Goal: Task Accomplishment & Management: Complete application form

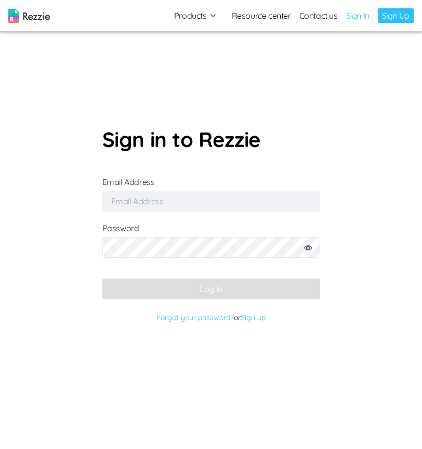
click at [242, 204] on input "Email Address" at bounding box center [211, 201] width 218 height 21
type input "[EMAIL_ADDRESS][DOMAIN_NAME]"
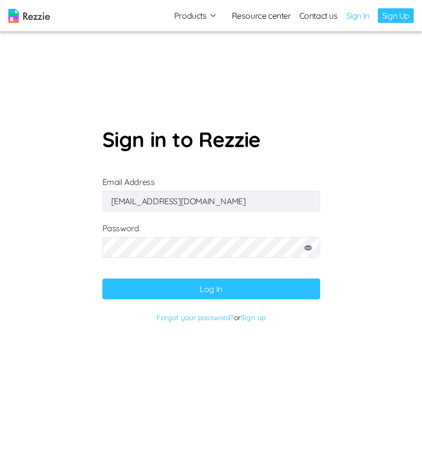
click at [235, 297] on button "Log In" at bounding box center [211, 288] width 218 height 21
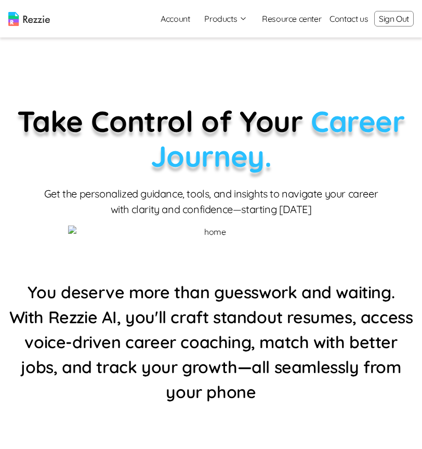
click at [239, 19] on icon "button" at bounding box center [243, 19] width 8 height 8
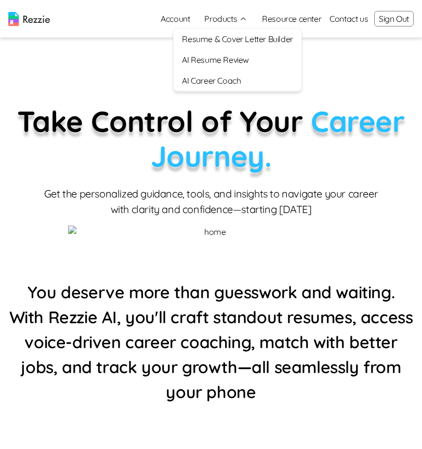
click at [240, 74] on link "AI Career Coach" at bounding box center [237, 80] width 127 height 21
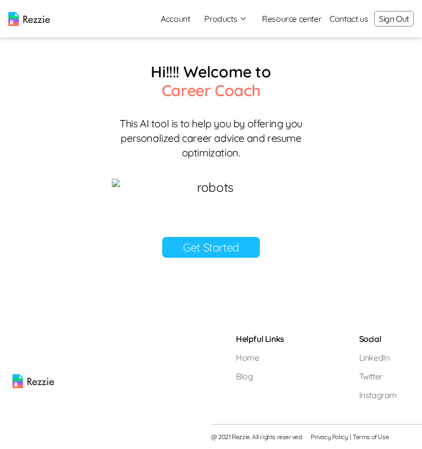
click at [229, 258] on link "Get Started" at bounding box center [211, 247] width 98 height 21
click at [195, 291] on section "Hi!!!! Welcome to Career Coach This AI tool is to help you by offering you pers…" at bounding box center [210, 176] width 223 height 229
click at [192, 258] on link "Get Started" at bounding box center [211, 247] width 98 height 21
click at [236, 258] on link "Get Started" at bounding box center [211, 247] width 98 height 21
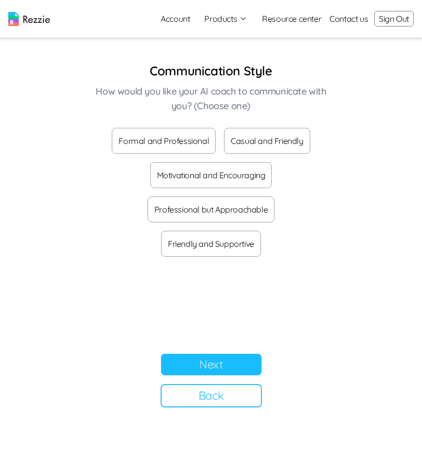
click at [199, 144] on button "Formal and Professional" at bounding box center [164, 141] width 104 height 26
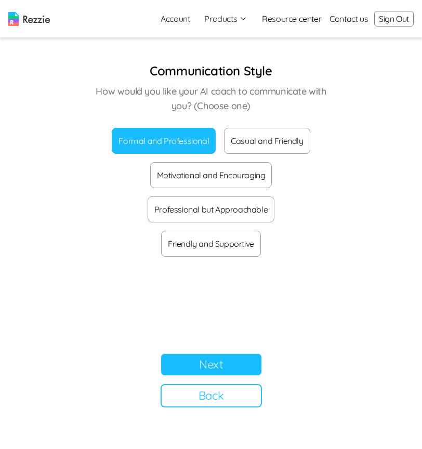
click at [225, 372] on button "Next" at bounding box center [211, 364] width 101 height 22
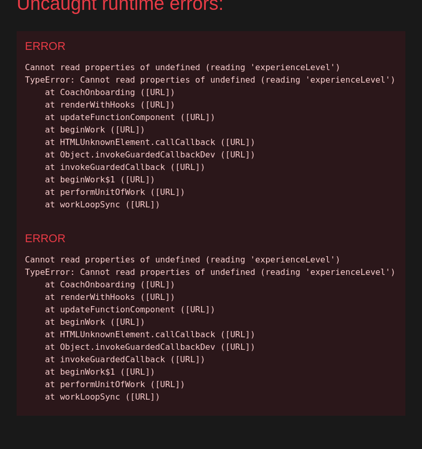
scroll to position [127, 0]
click at [306, 254] on div "Cannot read properties of undefined (reading 'experienceLevel') TypeError: Cann…" at bounding box center [211, 329] width 372 height 150
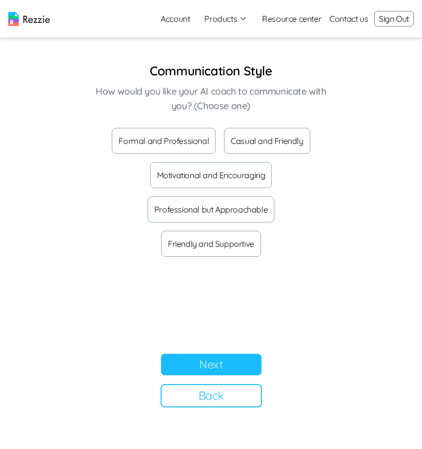
click at [133, 136] on button "Formal and Professional" at bounding box center [164, 141] width 104 height 26
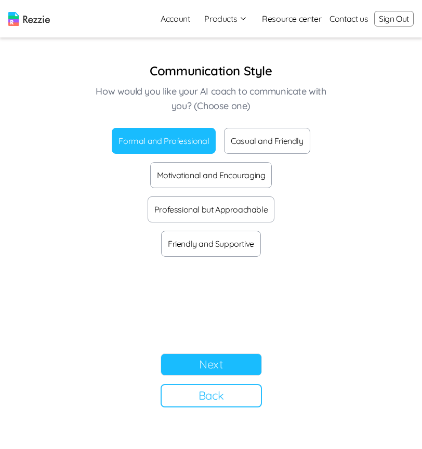
click at [202, 361] on button "Next" at bounding box center [211, 364] width 101 height 22
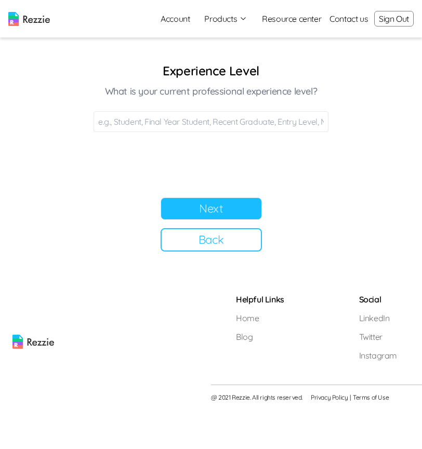
click at [158, 128] on input at bounding box center [211, 121] width 235 height 21
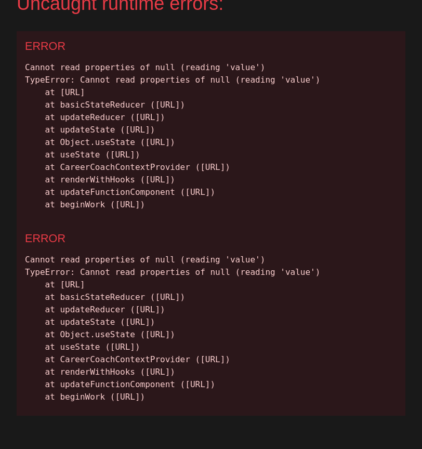
scroll to position [174, 0]
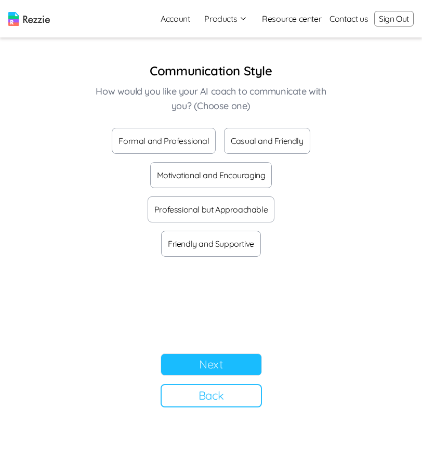
click at [188, 143] on button "Formal and Professional" at bounding box center [164, 141] width 104 height 26
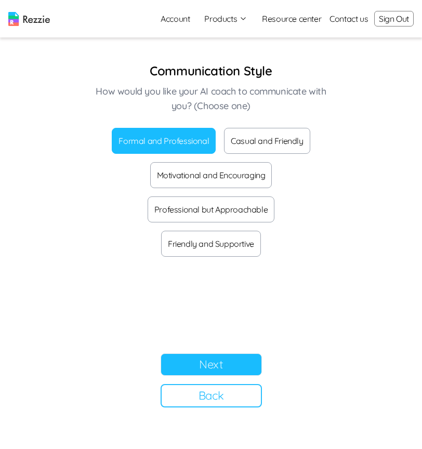
click at [230, 358] on button "Next" at bounding box center [211, 364] width 101 height 22
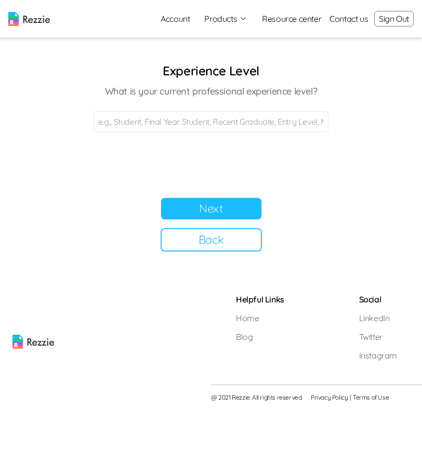
click at [208, 127] on input at bounding box center [211, 121] width 235 height 21
type input "Final year"
click at [251, 205] on button "Next" at bounding box center [211, 208] width 101 height 22
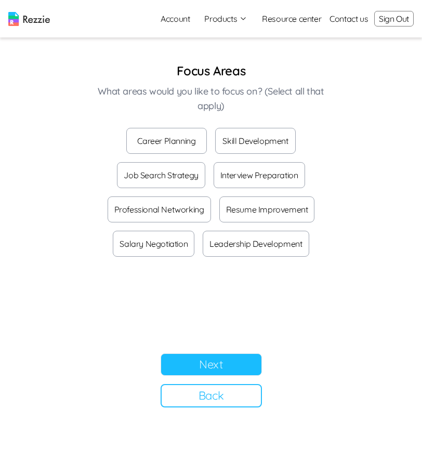
click at [186, 139] on button "Career Planning" at bounding box center [166, 141] width 81 height 26
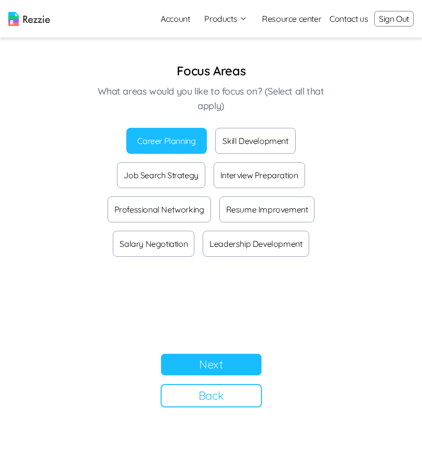
click at [221, 360] on button "Next" at bounding box center [211, 364] width 101 height 22
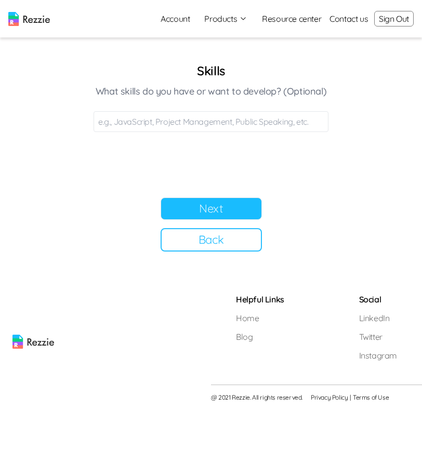
click at [184, 125] on input at bounding box center [211, 121] width 235 height 21
type input "Java, Script"
click at [234, 211] on button "Next" at bounding box center [211, 208] width 101 height 22
click at [193, 121] on input at bounding box center [211, 121] width 235 height 21
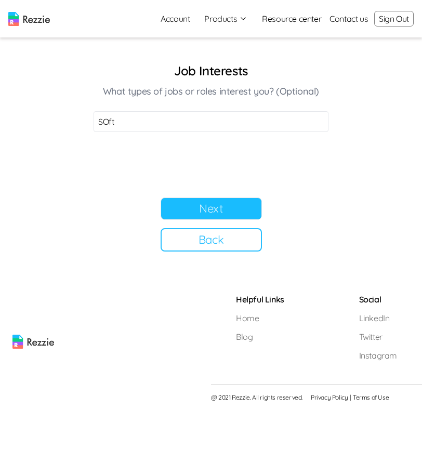
type input "SOft"
click at [227, 219] on button "Next" at bounding box center [211, 208] width 101 height 22
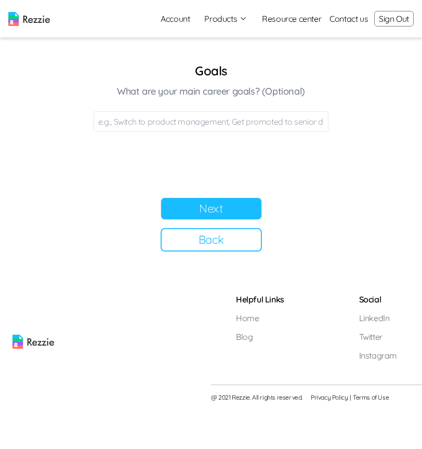
click at [203, 123] on input at bounding box center [211, 121] width 235 height 21
type input "Switching"
click at [215, 217] on button "Next" at bounding box center [211, 208] width 101 height 22
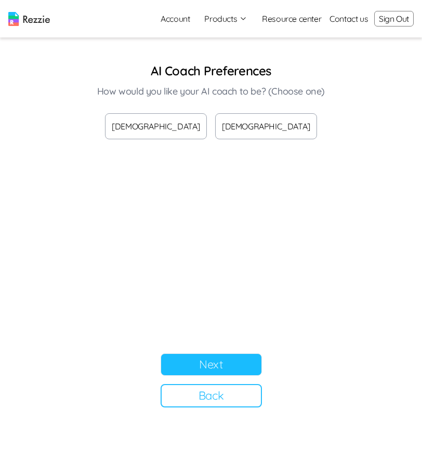
click at [257, 127] on button "Female" at bounding box center [266, 126] width 102 height 26
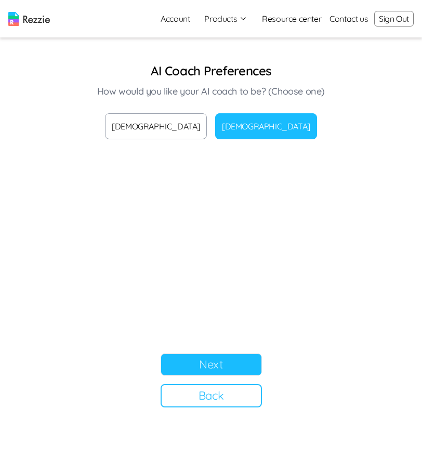
click at [244, 363] on button "Next" at bounding box center [211, 364] width 101 height 22
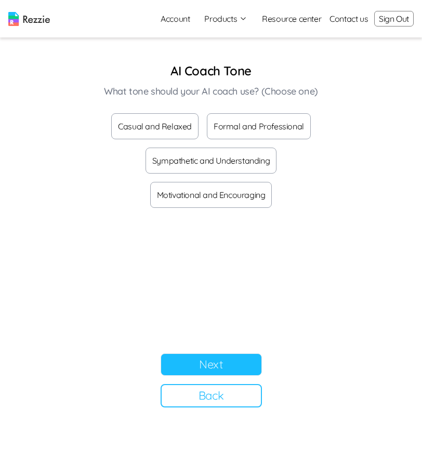
click at [170, 125] on button "Casual and Relaxed" at bounding box center [154, 126] width 87 height 26
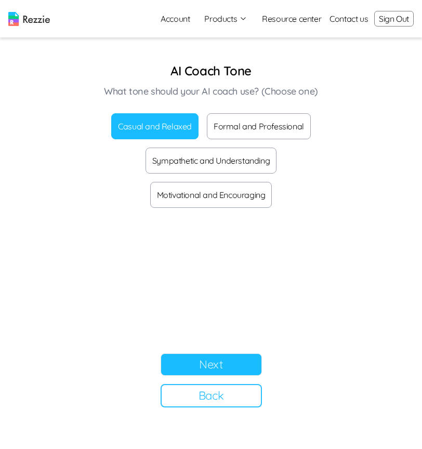
click at [209, 358] on button "Next" at bounding box center [211, 364] width 101 height 22
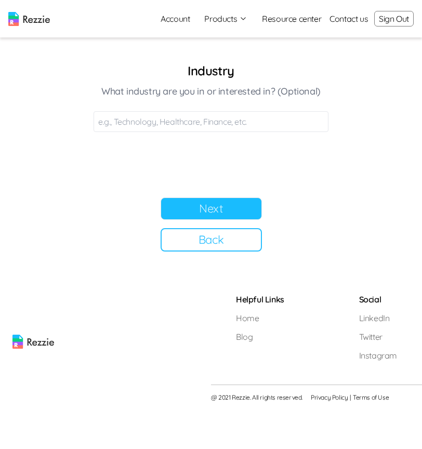
click at [240, 120] on input at bounding box center [211, 121] width 235 height 21
type input "Tech"
click at [239, 204] on button "Next" at bounding box center [211, 208] width 101 height 22
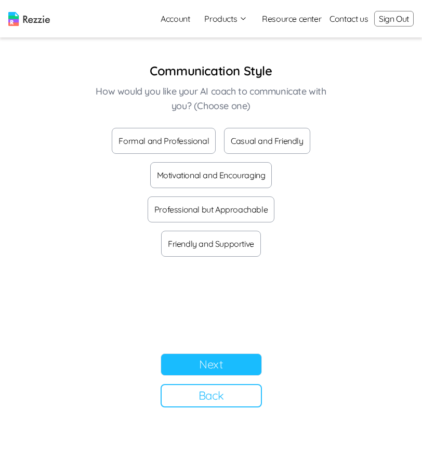
click at [193, 149] on button "Formal and Professional" at bounding box center [164, 141] width 104 height 26
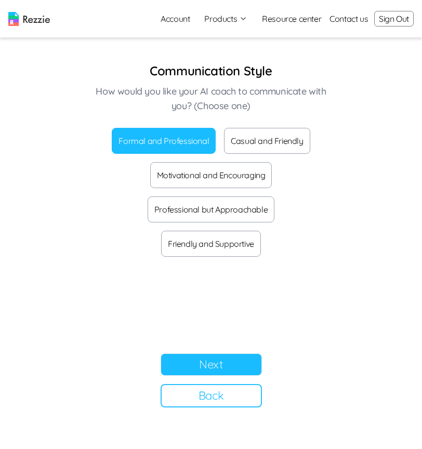
click at [190, 366] on button "Next" at bounding box center [211, 364] width 101 height 22
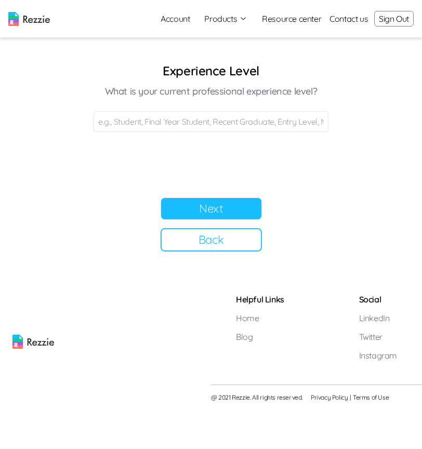
click at [235, 122] on input at bounding box center [211, 121] width 235 height 21
type input "Final year"
click at [209, 212] on button "Next" at bounding box center [211, 208] width 101 height 22
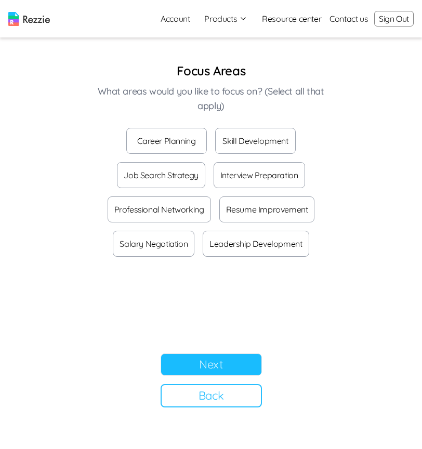
click at [171, 141] on button "Career Planning" at bounding box center [166, 141] width 81 height 26
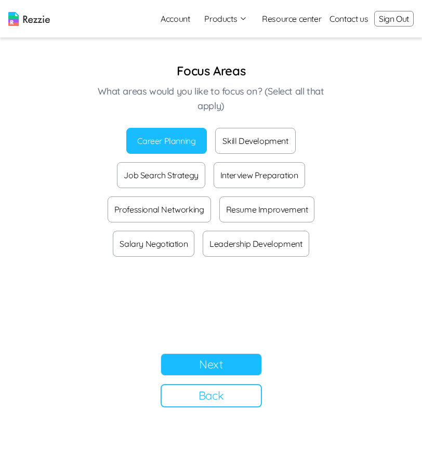
click at [196, 364] on button "Next" at bounding box center [211, 364] width 101 height 22
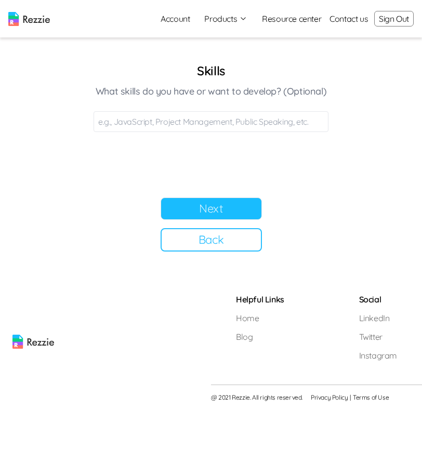
click at [180, 132] on section "Skills What skills do you have or want to develop? (Optional) Next Back" at bounding box center [211, 156] width 260 height 189
click at [175, 126] on input at bounding box center [211, 121] width 235 height 21
type input "Java, script"
click at [250, 208] on button "Next" at bounding box center [211, 208] width 101 height 22
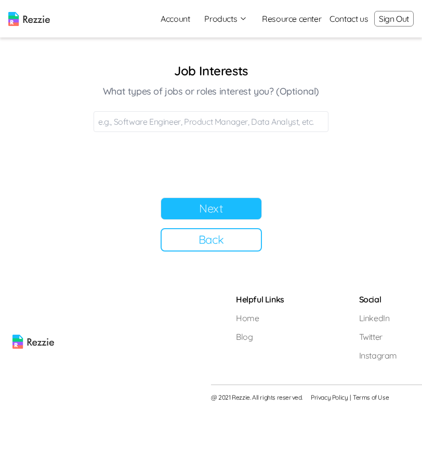
click at [208, 123] on input at bounding box center [211, 121] width 235 height 21
type input "Spft, esre"
click at [246, 206] on button "Next" at bounding box center [211, 208] width 101 height 22
click at [176, 125] on input at bounding box center [211, 121] width 235 height 21
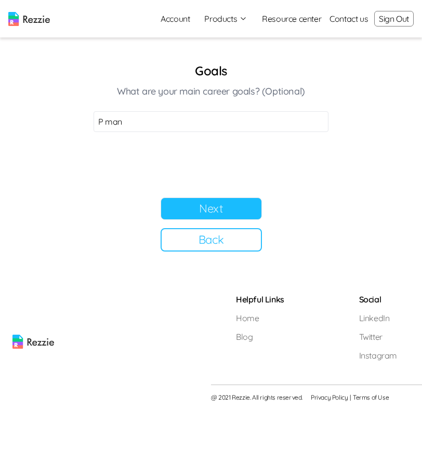
type input "P man"
click at [234, 215] on button "Next" at bounding box center [211, 208] width 101 height 22
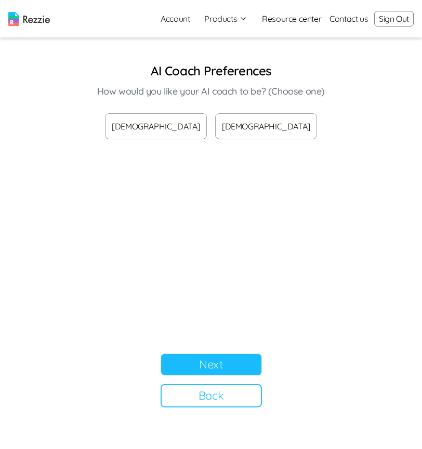
click at [258, 130] on button "[DEMOGRAPHIC_DATA]" at bounding box center [266, 126] width 102 height 26
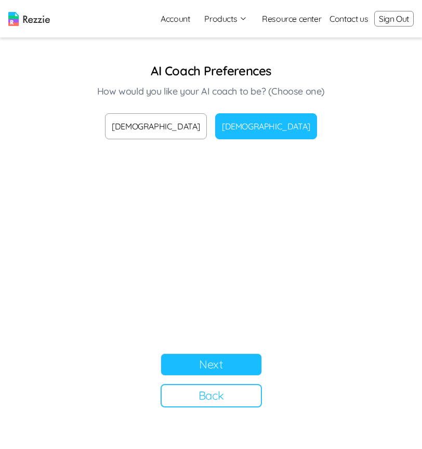
click at [219, 361] on button "Next" at bounding box center [211, 364] width 101 height 22
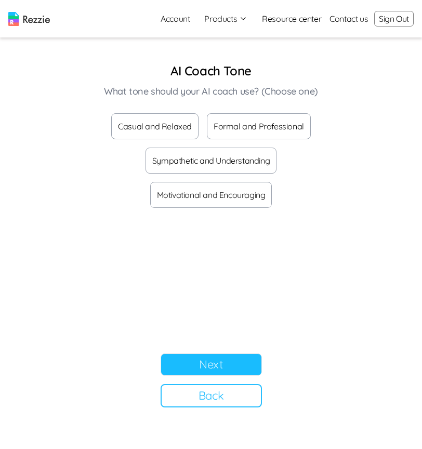
click at [189, 123] on button "Casual and Relaxed" at bounding box center [154, 126] width 87 height 26
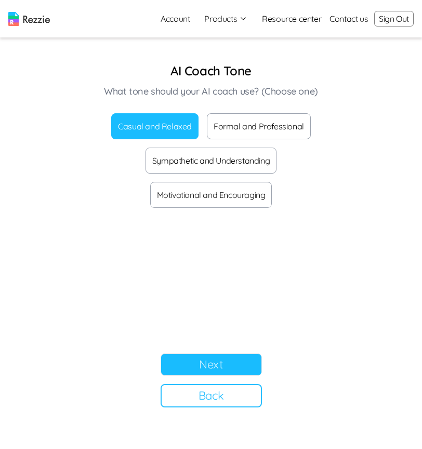
click at [245, 364] on button "Next" at bounding box center [211, 364] width 101 height 22
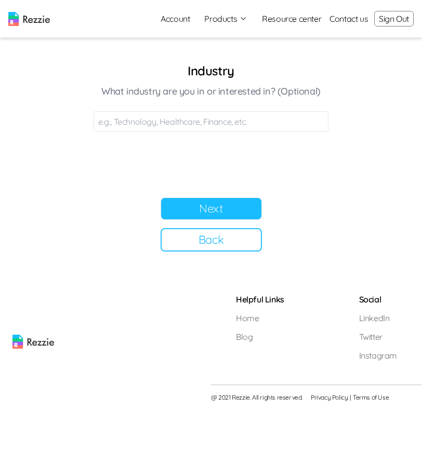
click at [197, 129] on input at bounding box center [211, 121] width 235 height 21
type input "Tech"
click at [214, 208] on button "Next" at bounding box center [211, 208] width 101 height 22
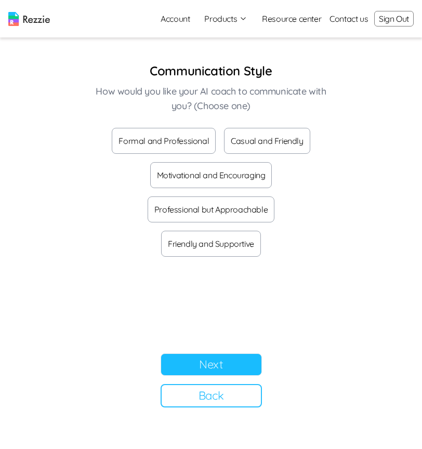
click at [169, 143] on button "Formal and Professional" at bounding box center [164, 141] width 104 height 26
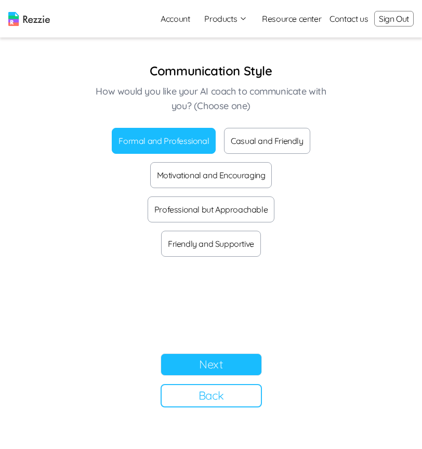
click at [220, 367] on button "Next" at bounding box center [211, 364] width 101 height 22
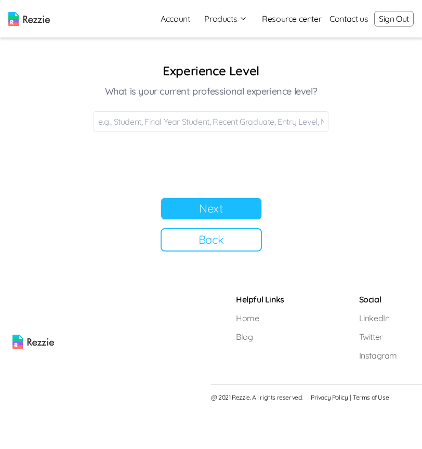
click at [192, 116] on input at bounding box center [211, 121] width 235 height 21
type input "Final"
click at [253, 204] on button "Next" at bounding box center [211, 208] width 101 height 22
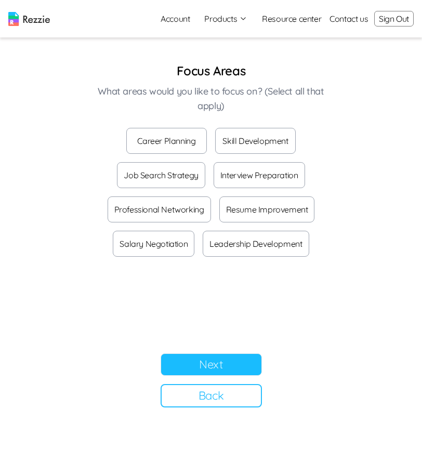
click at [150, 140] on button "Career Planning" at bounding box center [166, 141] width 81 height 26
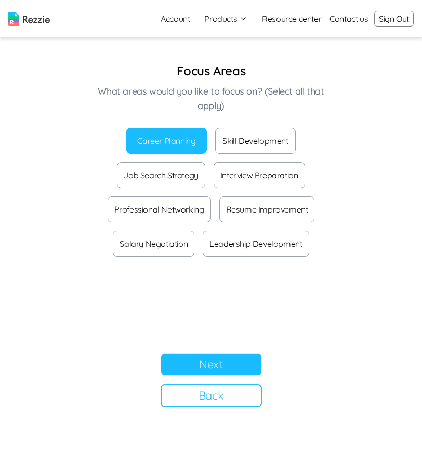
click at [205, 363] on button "Next" at bounding box center [211, 364] width 101 height 22
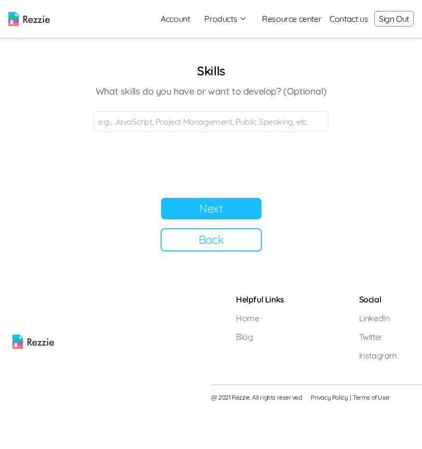
click at [172, 114] on input at bounding box center [211, 121] width 235 height 21
type input "Hava"
click at [234, 204] on button "Next" at bounding box center [211, 208] width 101 height 22
click at [183, 112] on input at bounding box center [211, 121] width 235 height 21
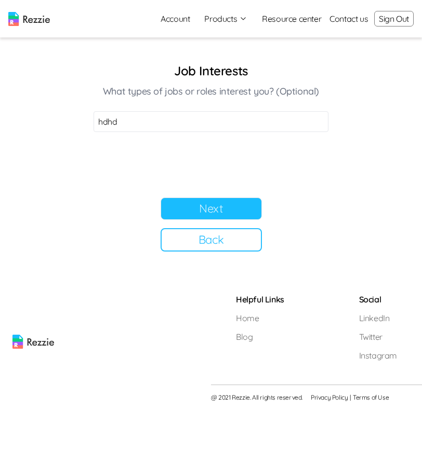
type input "hdhd"
click at [240, 217] on button "Next" at bounding box center [211, 208] width 101 height 22
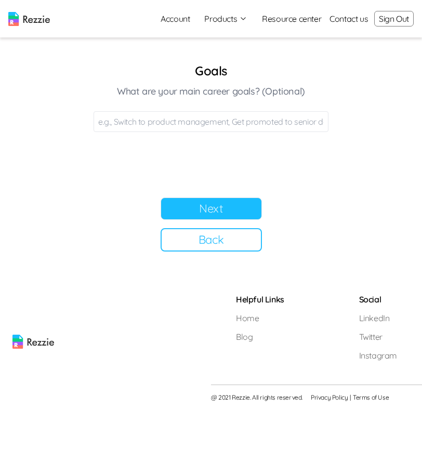
click at [166, 118] on input at bounding box center [211, 121] width 235 height 21
type input "siwtch"
click at [223, 213] on button "Next" at bounding box center [211, 208] width 101 height 22
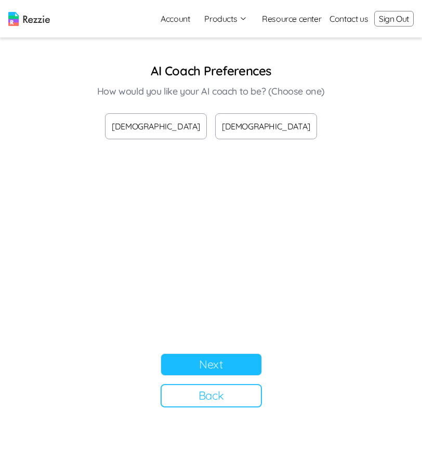
click at [247, 128] on button "Female" at bounding box center [266, 126] width 102 height 26
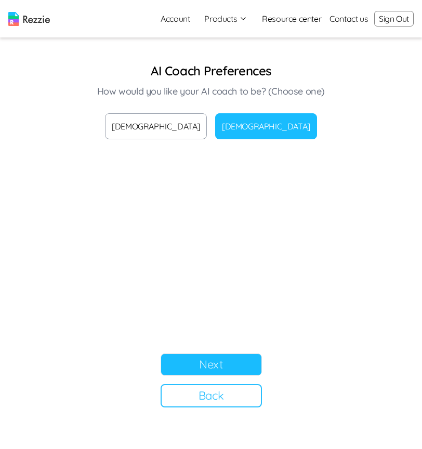
click at [219, 364] on button "Next" at bounding box center [211, 364] width 101 height 22
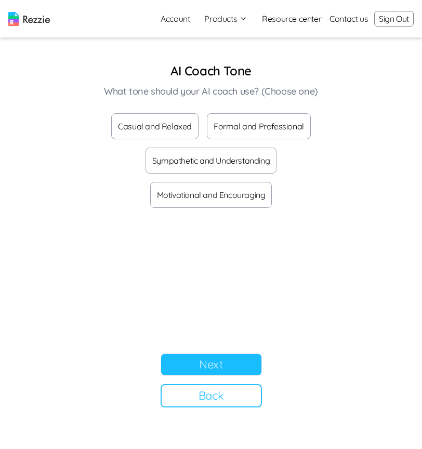
click at [256, 130] on button "Formal and Professional" at bounding box center [259, 126] width 104 height 26
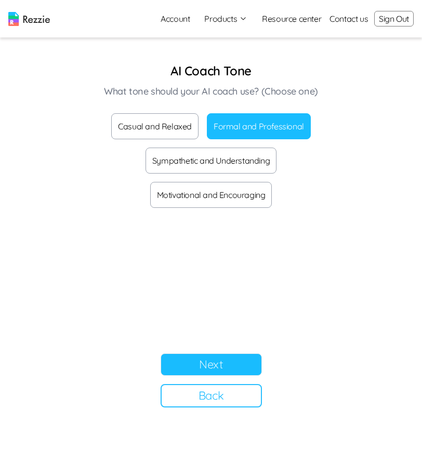
click at [227, 372] on button "Next" at bounding box center [211, 364] width 101 height 22
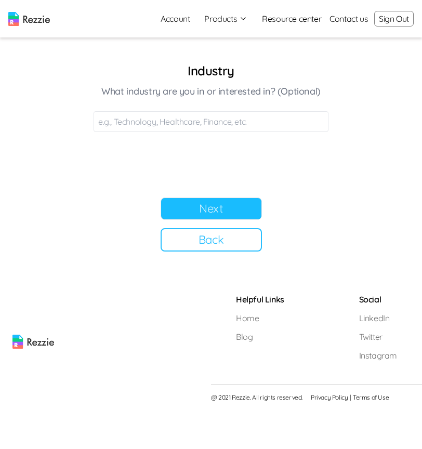
click at [200, 117] on input at bounding box center [211, 121] width 235 height 21
type input "Tceg"
click at [212, 217] on button "Next" at bounding box center [211, 208] width 101 height 22
click at [230, 211] on button "Next" at bounding box center [211, 208] width 101 height 22
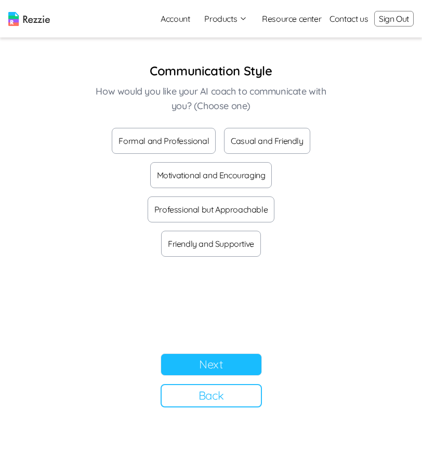
click at [180, 19] on link "Account" at bounding box center [175, 18] width 46 height 21
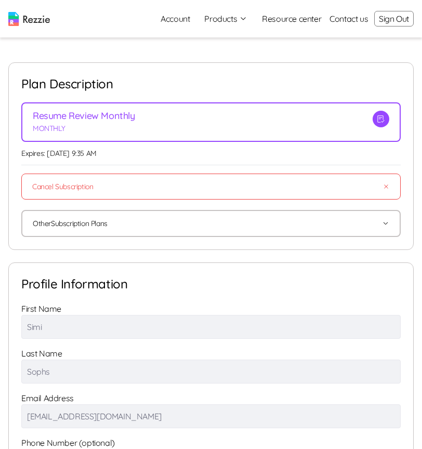
click at [217, 18] on button "Products" at bounding box center [225, 18] width 43 height 12
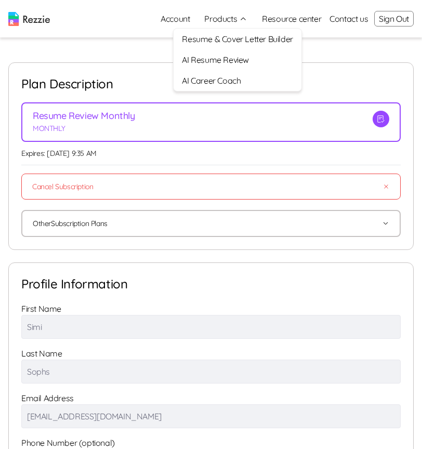
click at [219, 81] on link "AI Career Coach" at bounding box center [237, 80] width 127 height 21
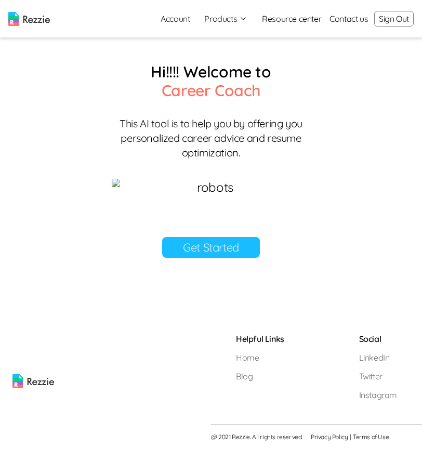
click at [382, 23] on button "Sign Out" at bounding box center [393, 19] width 39 height 16
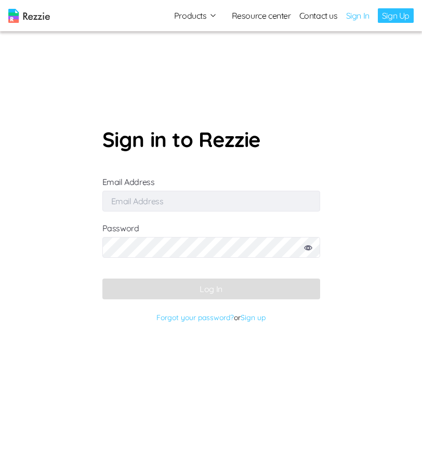
click at [134, 203] on input "Email Address" at bounding box center [211, 201] width 218 height 21
type input "m.ahmed+1@gmail.com"
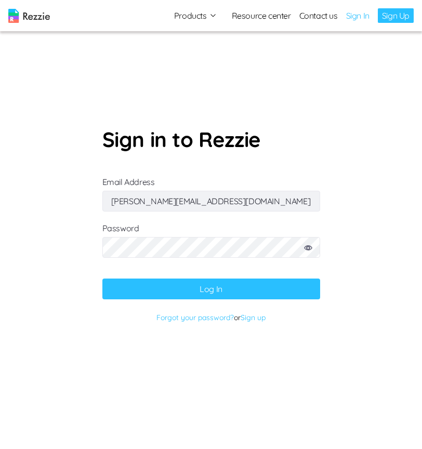
click at [309, 250] on icon at bounding box center [308, 247] width 8 height 5
click at [251, 284] on button "Log In" at bounding box center [211, 288] width 218 height 21
click at [259, 316] on link "Sign up" at bounding box center [253, 317] width 25 height 9
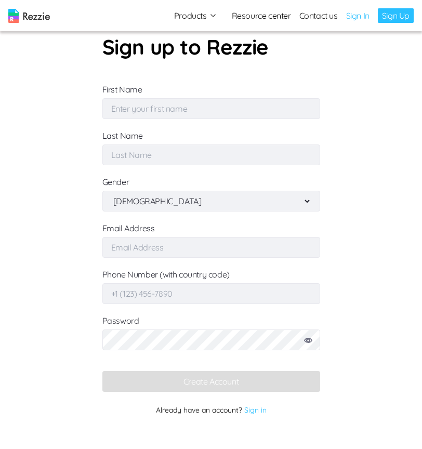
click at [189, 104] on input "First Name" at bounding box center [211, 108] width 218 height 21
type input "Simi"
click at [188, 158] on input "Last Name" at bounding box center [211, 154] width 218 height 21
type input "Sophs"
click at [186, 210] on select "Male Female" at bounding box center [211, 201] width 200 height 20
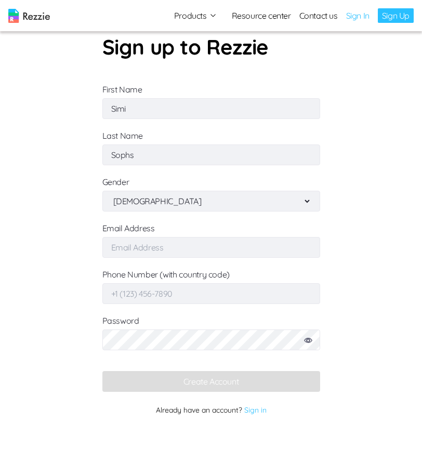
select select "female"
click at [183, 247] on input "Email Address" at bounding box center [211, 247] width 218 height 21
type input "simisophs+36@gmail.com"
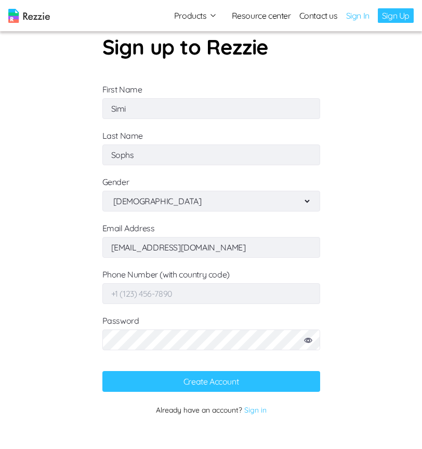
click at [307, 339] on icon at bounding box center [308, 340] width 8 height 5
click at [202, 298] on input "Phone Number (with country code)" at bounding box center [211, 293] width 218 height 21
type input "+234079297198"
click at [158, 249] on input "simisophs+36@gmail.com" at bounding box center [211, 247] width 218 height 21
type input "simisophs+10@gmail.com"
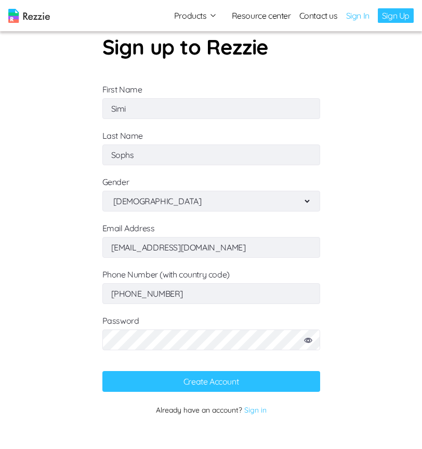
click at [247, 385] on button "Create Account" at bounding box center [211, 381] width 218 height 21
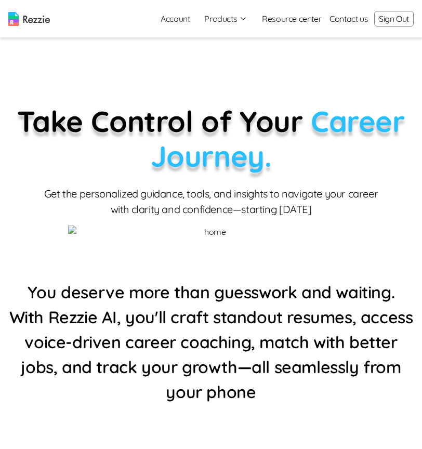
click at [218, 21] on button "Products" at bounding box center [225, 18] width 43 height 12
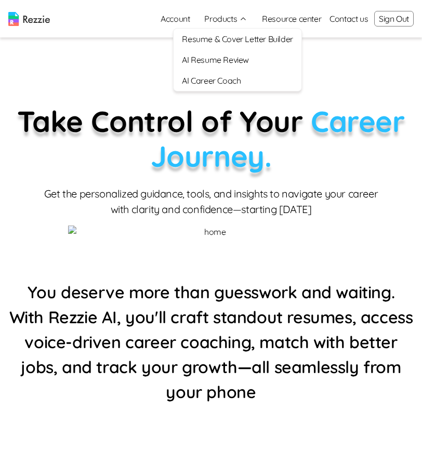
click at [220, 80] on link "AI Career Coach" at bounding box center [237, 80] width 127 height 21
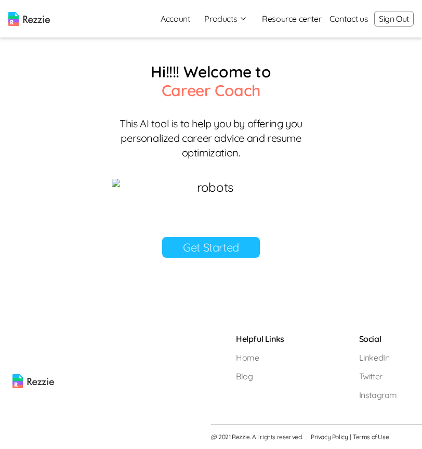
click at [217, 258] on link "Get Started" at bounding box center [211, 247] width 98 height 21
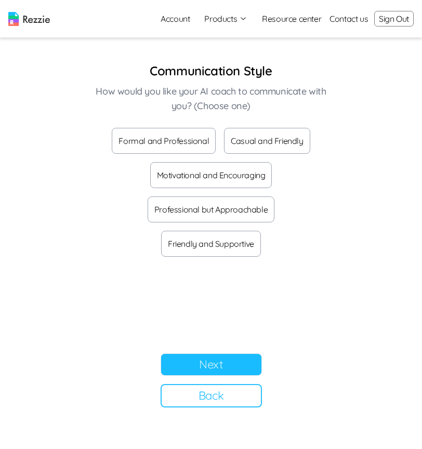
click at [172, 137] on button "Formal and Professional" at bounding box center [164, 141] width 104 height 26
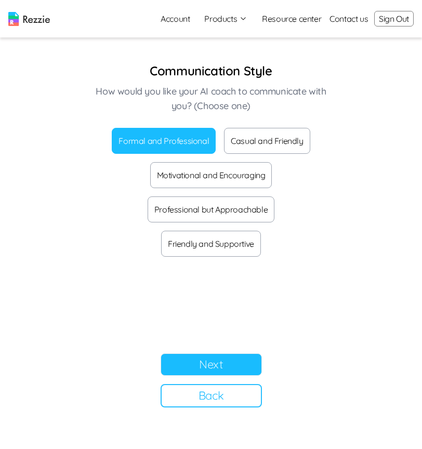
click at [230, 369] on button "Next" at bounding box center [211, 364] width 101 height 22
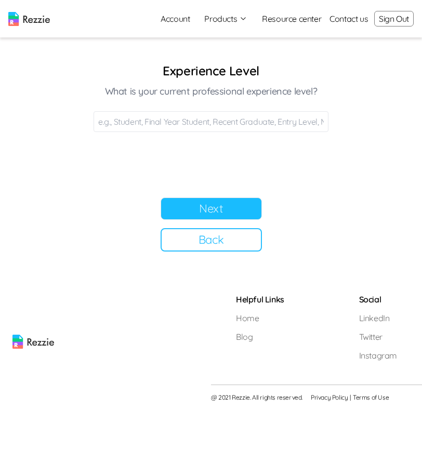
click at [223, 121] on input at bounding box center [211, 121] width 235 height 21
type input "Final"
click at [249, 218] on button "Next" at bounding box center [211, 208] width 101 height 22
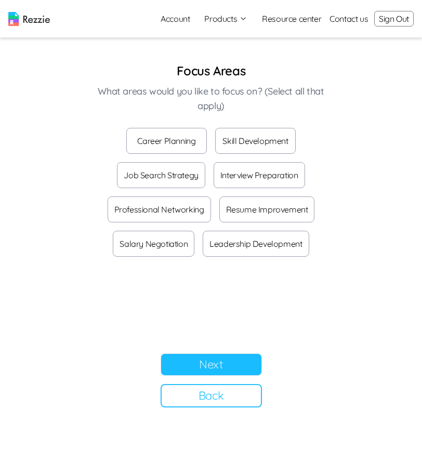
click at [159, 139] on button "Career Planning" at bounding box center [166, 141] width 81 height 26
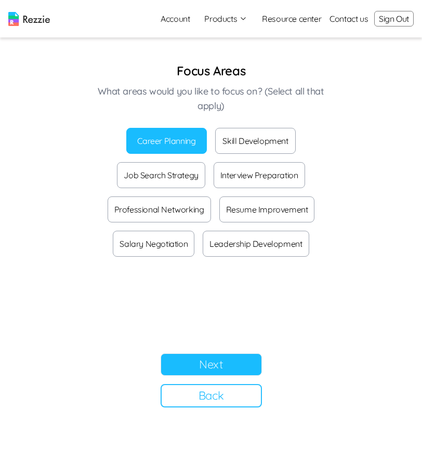
click at [237, 361] on button "Next" at bounding box center [211, 364] width 101 height 22
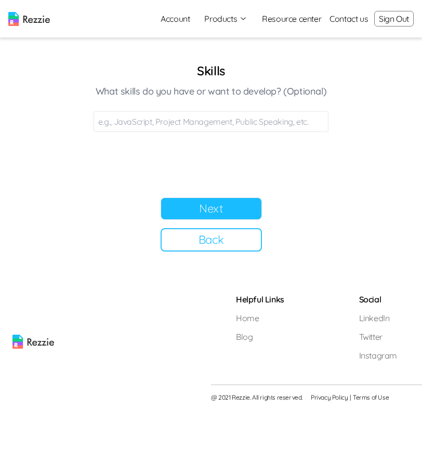
click at [185, 120] on input at bounding box center [211, 121] width 235 height 21
type input "Java"
click at [220, 214] on button "Next" at bounding box center [211, 208] width 101 height 22
click at [191, 133] on section "Job Interests What types of jobs or roles interest you? (Optional) Next Back" at bounding box center [211, 156] width 260 height 189
click at [191, 130] on input at bounding box center [211, 121] width 235 height 21
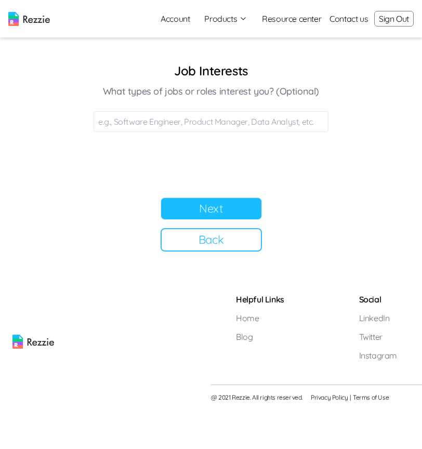
type input "D"
type input "Soft"
click at [238, 194] on section "Job Interests What types of jobs or roles interest you? (Optional) Soft Next Ba…" at bounding box center [211, 156] width 260 height 189
click at [238, 206] on button "Next" at bounding box center [211, 208] width 101 height 22
click at [179, 115] on input at bounding box center [211, 121] width 235 height 21
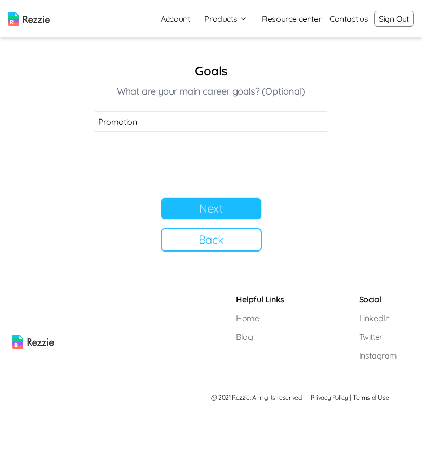
type input "Promotion"
click at [205, 212] on button "Next" at bounding box center [211, 208] width 101 height 22
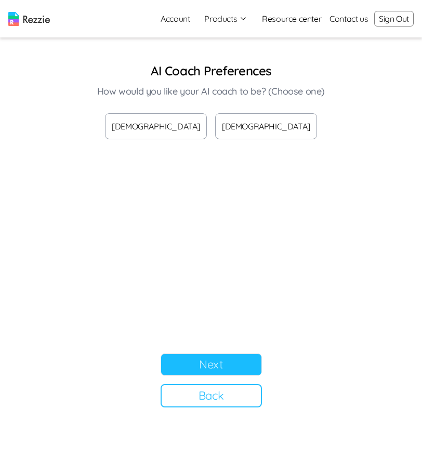
click at [255, 121] on button "[DEMOGRAPHIC_DATA]" at bounding box center [266, 126] width 102 height 26
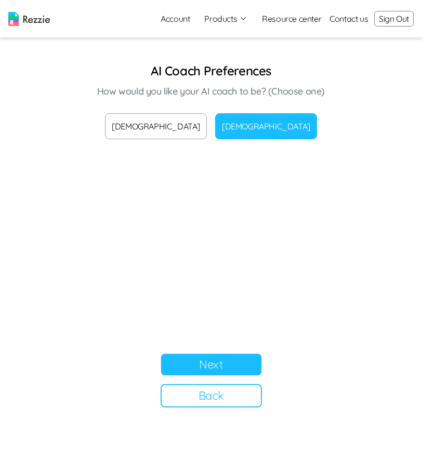
click at [232, 356] on button "Next" at bounding box center [211, 364] width 101 height 22
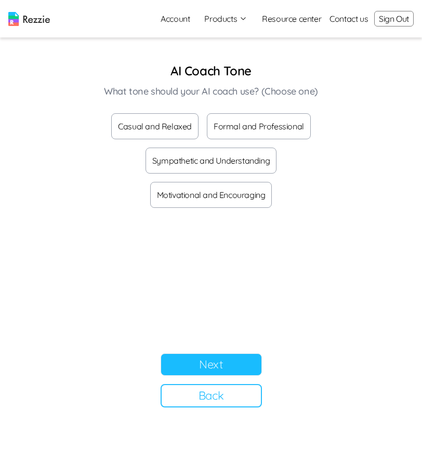
click at [258, 122] on button "Formal and Professional" at bounding box center [259, 126] width 104 height 26
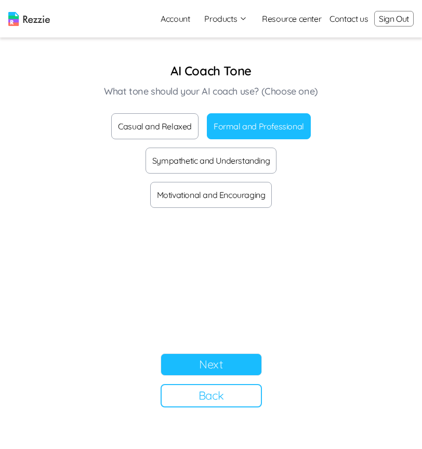
click at [224, 366] on button "Next" at bounding box center [211, 364] width 101 height 22
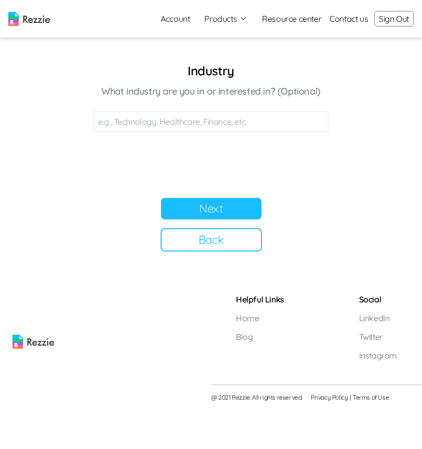
click at [193, 116] on input at bounding box center [211, 121] width 235 height 21
type input "Tech"
click at [235, 208] on button "Next" at bounding box center [211, 208] width 101 height 22
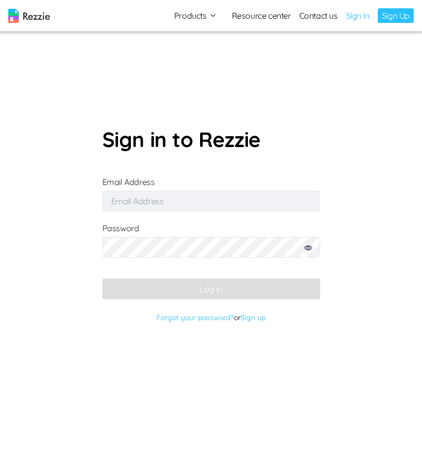
click at [249, 317] on link "Sign up" at bounding box center [253, 317] width 25 height 9
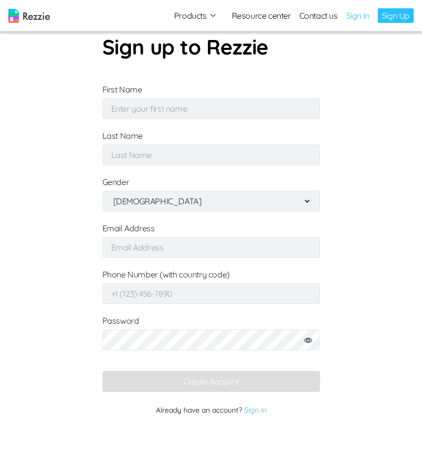
click at [213, 110] on input "First Name" at bounding box center [211, 108] width 218 height 21
type input "Simi"
click at [198, 158] on input "Last Name" at bounding box center [211, 154] width 218 height 21
type input "Sophs"
click at [193, 197] on select "Male Female" at bounding box center [211, 201] width 200 height 20
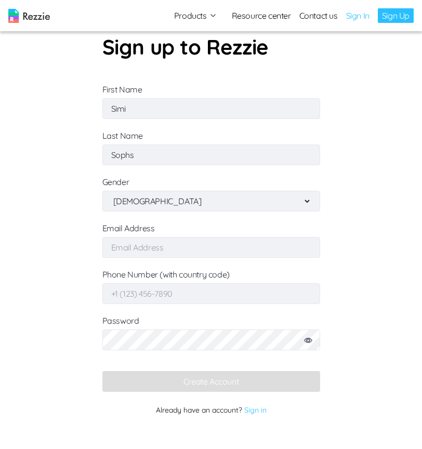
select select "female"
click at [195, 262] on form "Sign up to Rezzie First Name Simi Last Name Sophs Gender Male Female Email Addr…" at bounding box center [211, 224] width 218 height 387
click at [191, 250] on input "Email Address" at bounding box center [211, 247] width 218 height 21
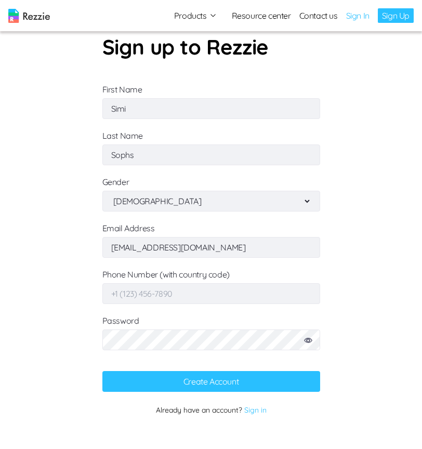
click at [165, 246] on input "simisophs+36@gmail.com" at bounding box center [211, 247] width 218 height 21
type input "simisophs+11@gmail.com"
click at [138, 300] on input "Phone Number (with country code)" at bounding box center [211, 293] width 218 height 21
type input "+2348079297198"
click at [194, 378] on button "Create Account" at bounding box center [211, 381] width 218 height 21
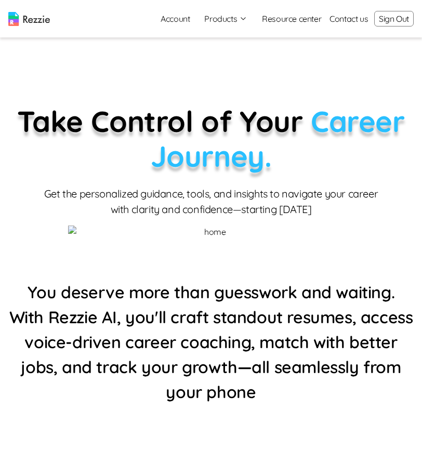
click at [214, 126] on p "Take Control of Your Career Journey." at bounding box center [210, 139] width 405 height 70
click at [236, 20] on button "Products" at bounding box center [225, 18] width 43 height 12
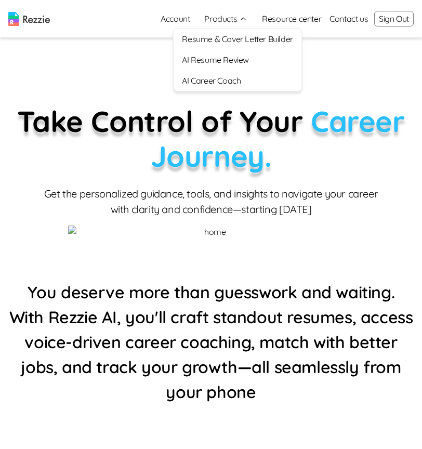
click at [234, 83] on link "AI Career Coach" at bounding box center [237, 80] width 127 height 21
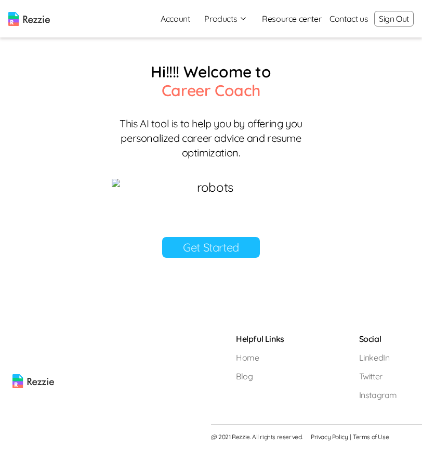
click at [222, 258] on link "Get Started" at bounding box center [211, 247] width 98 height 21
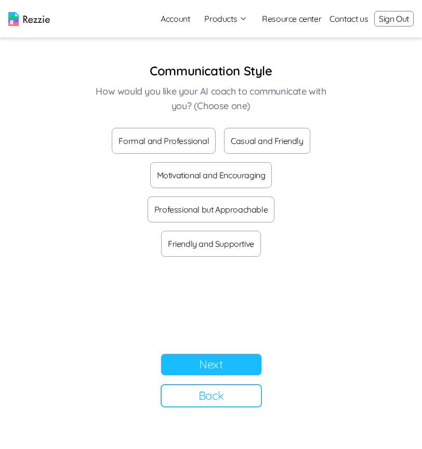
click at [162, 147] on button "Formal and Professional" at bounding box center [164, 141] width 104 height 26
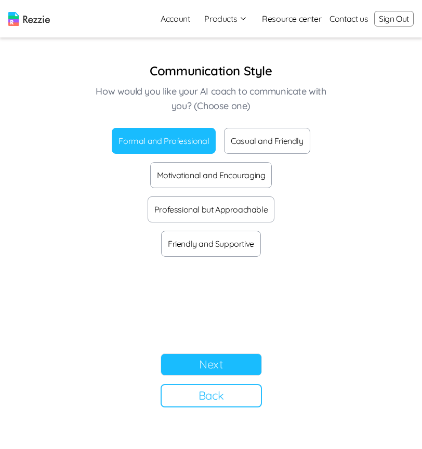
click at [220, 359] on button "Next" at bounding box center [211, 364] width 101 height 22
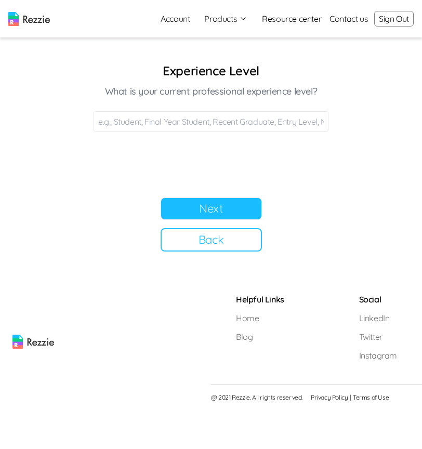
click at [196, 128] on input at bounding box center [211, 121] width 235 height 21
type input "Final year"
click at [217, 217] on button "Next" at bounding box center [211, 208] width 101 height 22
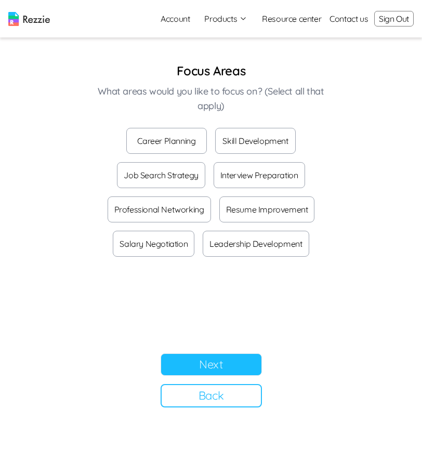
click at [154, 142] on button "Career Planning" at bounding box center [166, 141] width 81 height 26
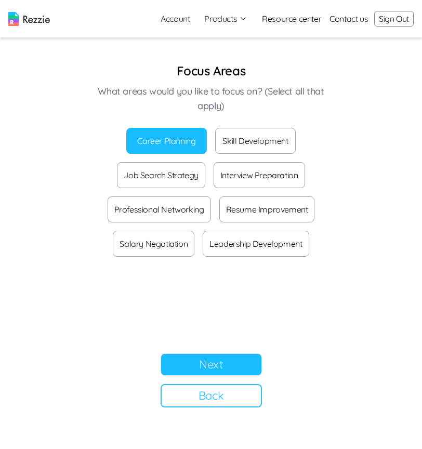
click at [195, 358] on button "Next" at bounding box center [211, 364] width 101 height 22
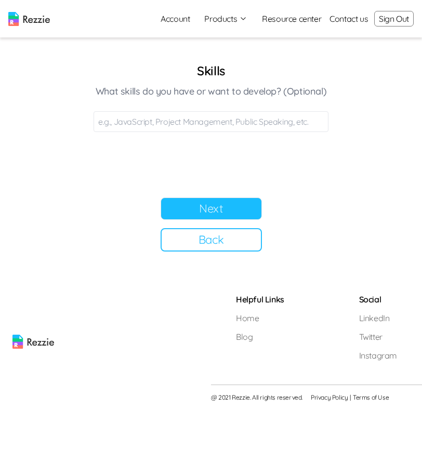
click at [211, 115] on input at bounding box center [211, 121] width 235 height 21
type input "Java"
click at [249, 216] on button "Next" at bounding box center [211, 208] width 101 height 22
click at [147, 121] on input at bounding box center [211, 121] width 235 height 21
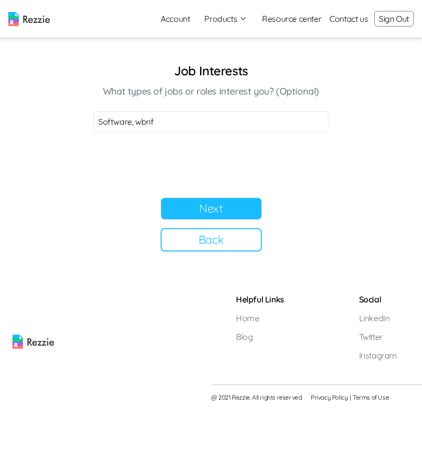
type input "Software, wbnf"
click at [200, 216] on button "Next" at bounding box center [211, 208] width 101 height 22
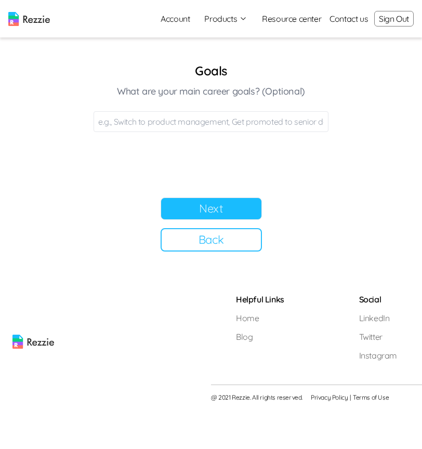
click at [175, 122] on input at bounding box center [211, 121] width 235 height 21
type input "Pordu"
click at [227, 204] on button "Next" at bounding box center [211, 208] width 101 height 22
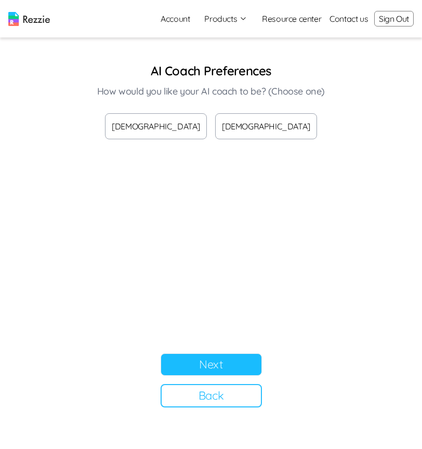
click at [265, 143] on section "AI Coach Preferences How would you like your AI coach to be? (Choose one) [DEMO…" at bounding box center [211, 234] width 260 height 345
click at [265, 137] on button "[DEMOGRAPHIC_DATA]" at bounding box center [266, 126] width 102 height 26
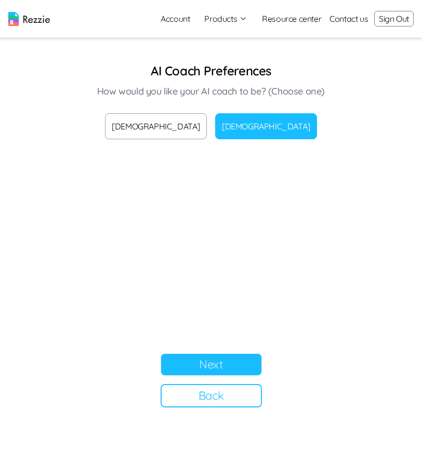
click at [239, 358] on button "Next" at bounding box center [211, 364] width 101 height 22
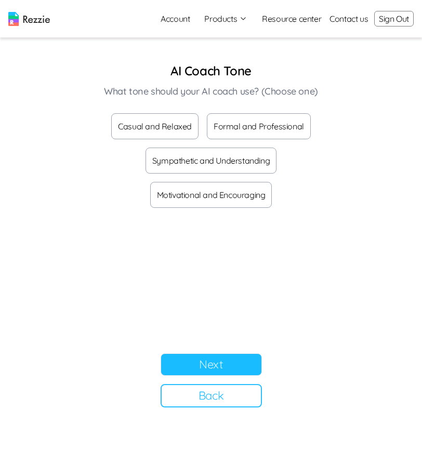
click at [246, 130] on button "Formal and Professional" at bounding box center [259, 126] width 104 height 26
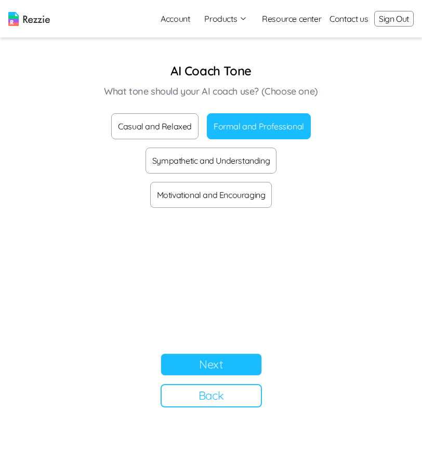
click at [185, 362] on button "Next" at bounding box center [211, 364] width 101 height 22
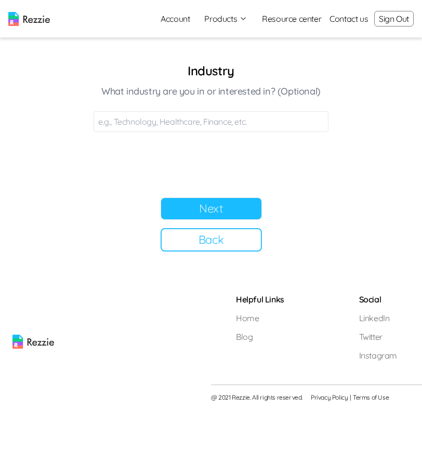
click at [285, 122] on input at bounding box center [211, 121] width 235 height 21
type input "Tech"
click at [233, 204] on button "Next" at bounding box center [211, 208] width 101 height 22
